Goal: Task Accomplishment & Management: Manage account settings

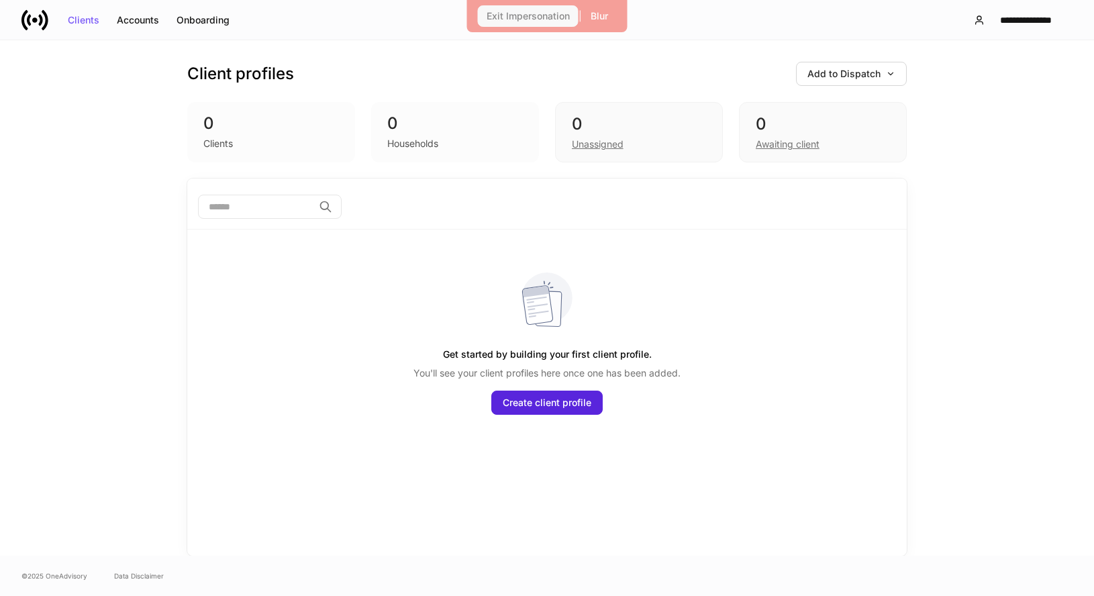
click at [542, 15] on div "Exit Impersonation" at bounding box center [528, 15] width 83 height 9
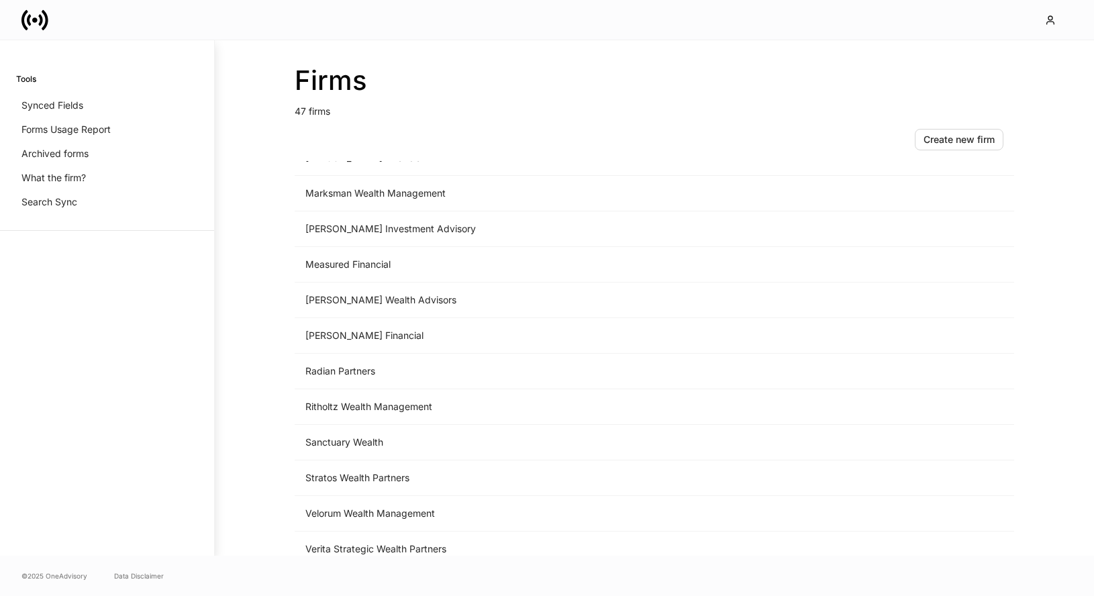
scroll to position [1245, 0]
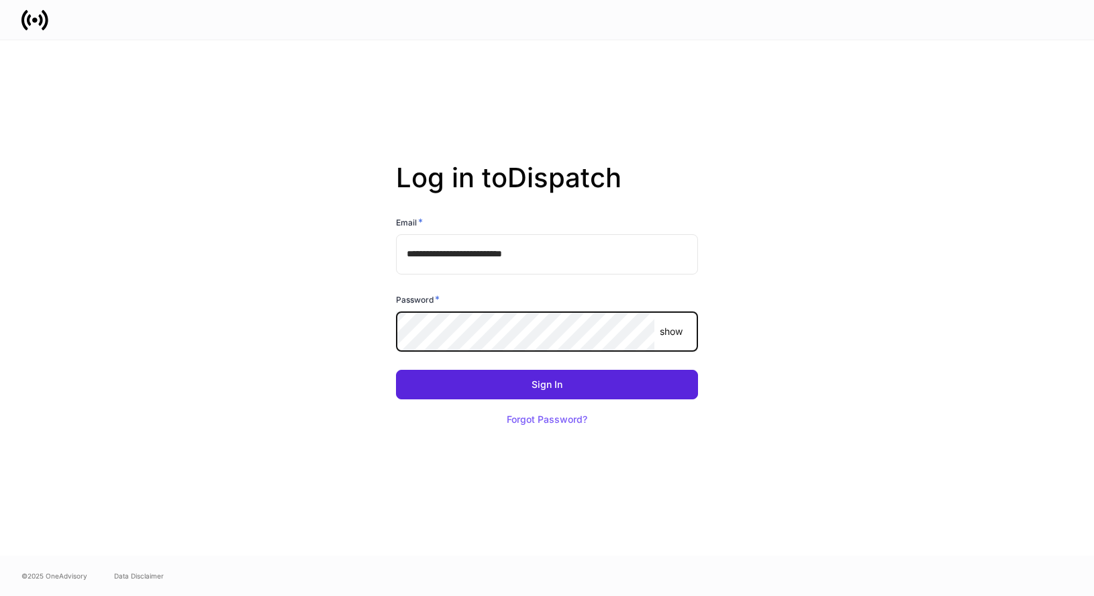
click at [0, 595] on com-1password-button at bounding box center [0, 596] width 0 height 0
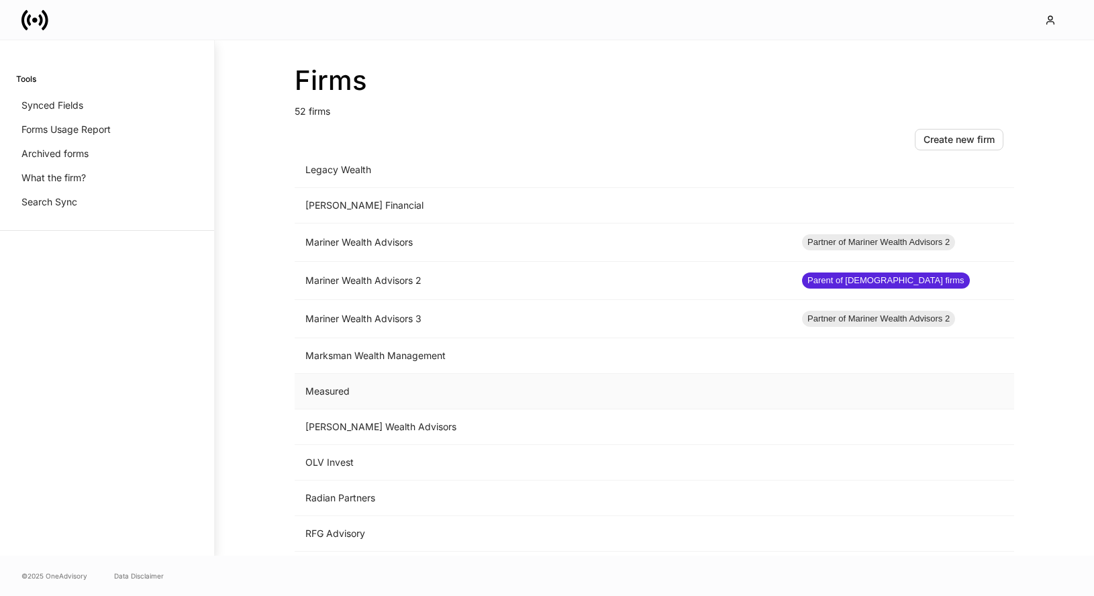
scroll to position [1080, 0]
click at [450, 240] on td "Mariner Wealth Advisors" at bounding box center [543, 243] width 497 height 38
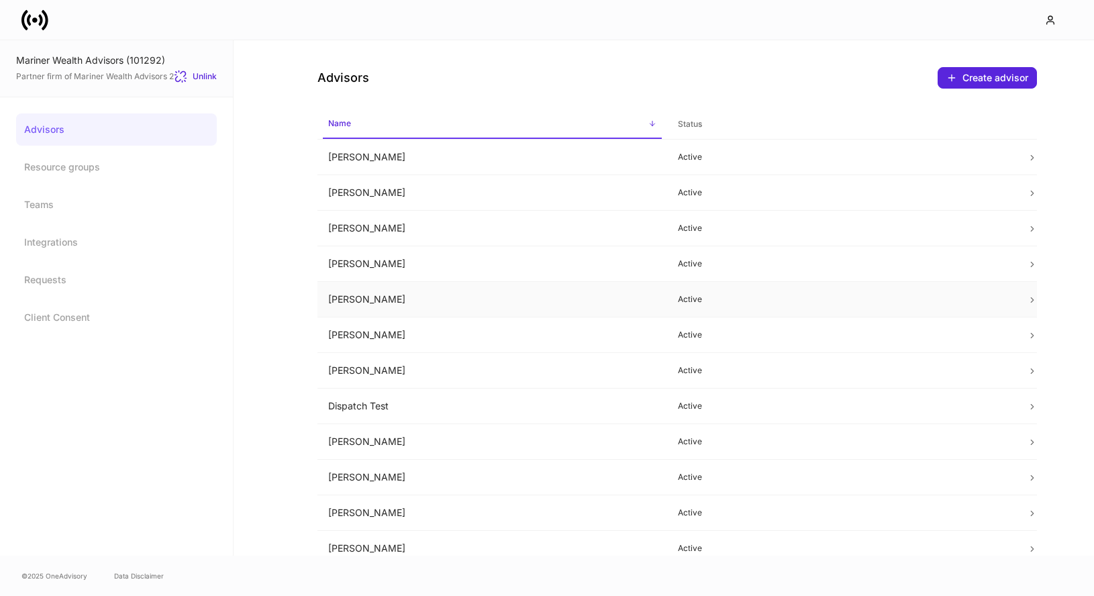
scroll to position [32, 0]
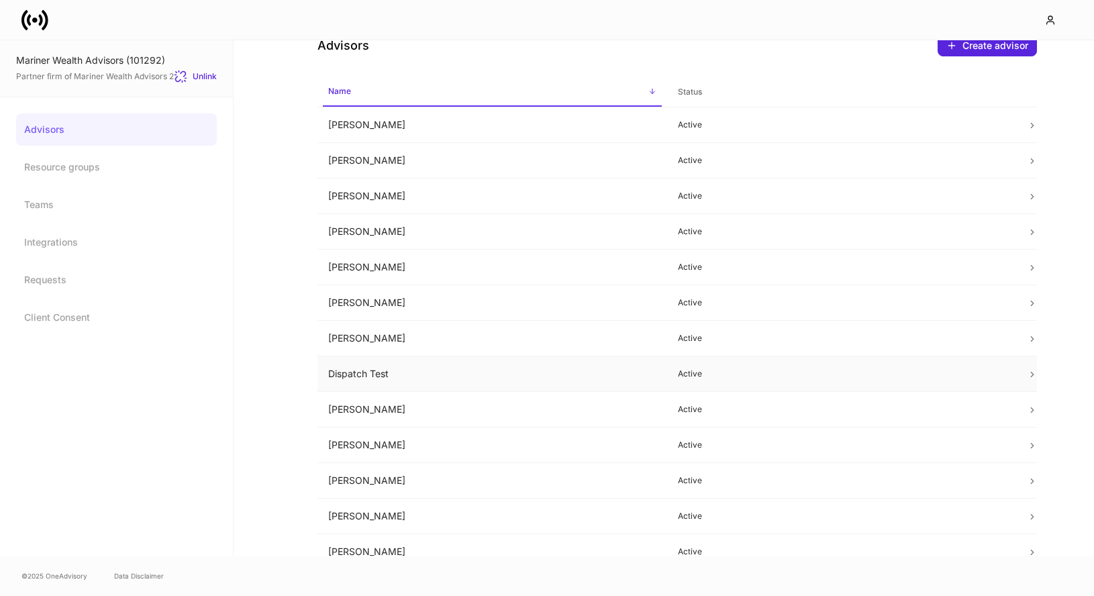
click at [407, 370] on td "Dispatch Test" at bounding box center [493, 374] width 350 height 36
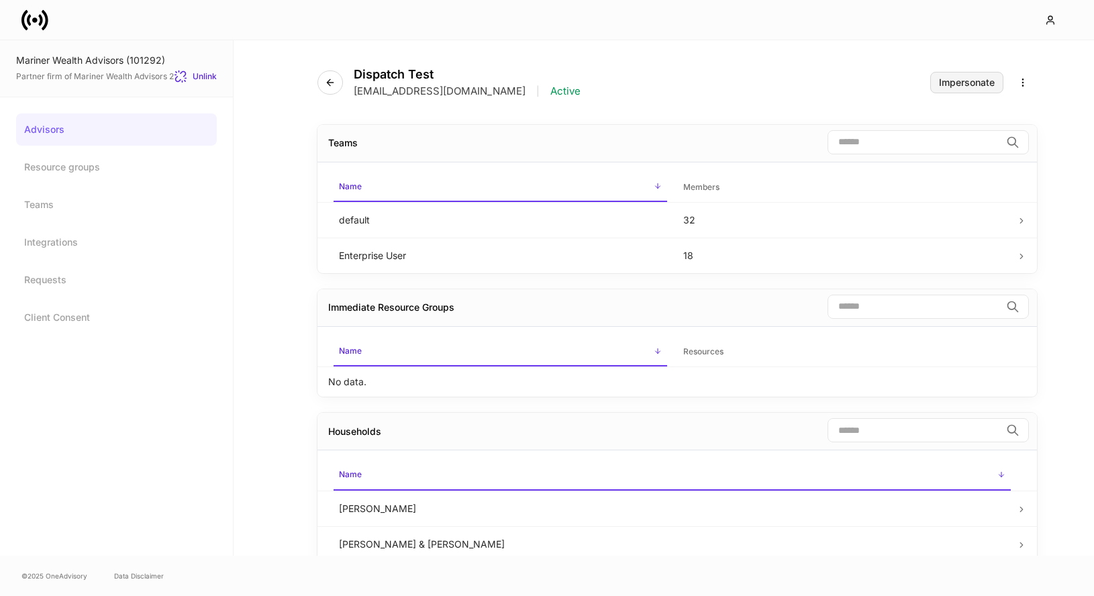
click at [936, 84] on button "Impersonate" at bounding box center [966, 82] width 73 height 21
click at [36, 23] on icon at bounding box center [34, 20] width 27 height 27
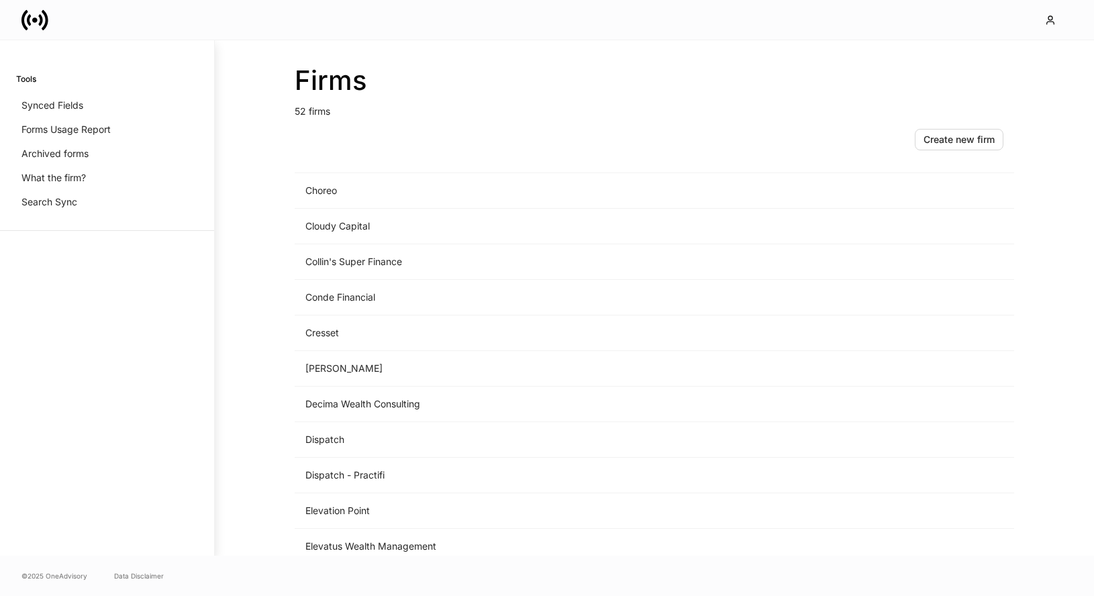
scroll to position [897, 0]
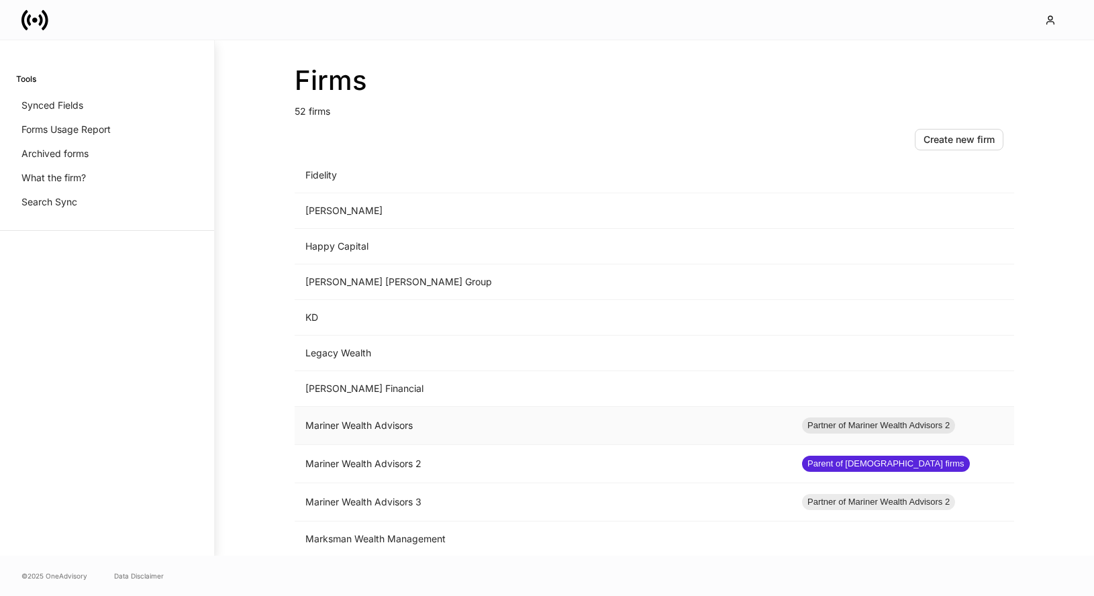
click at [373, 428] on td "Mariner Wealth Advisors" at bounding box center [543, 426] width 497 height 38
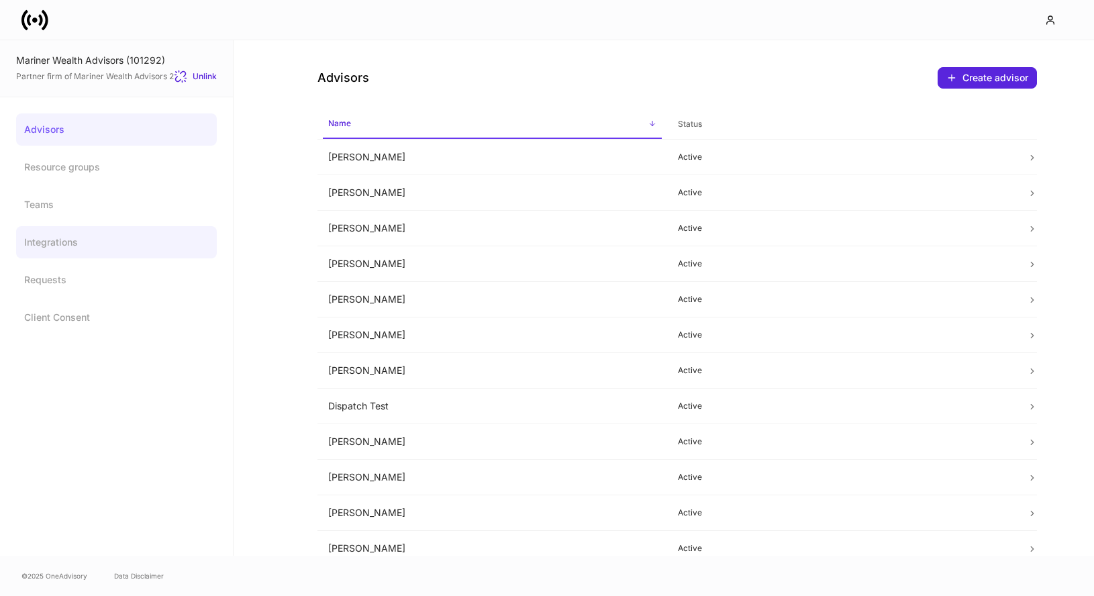
click at [124, 252] on link "Integrations" at bounding box center [116, 242] width 201 height 32
